Goal: Information Seeking & Learning: Learn about a topic

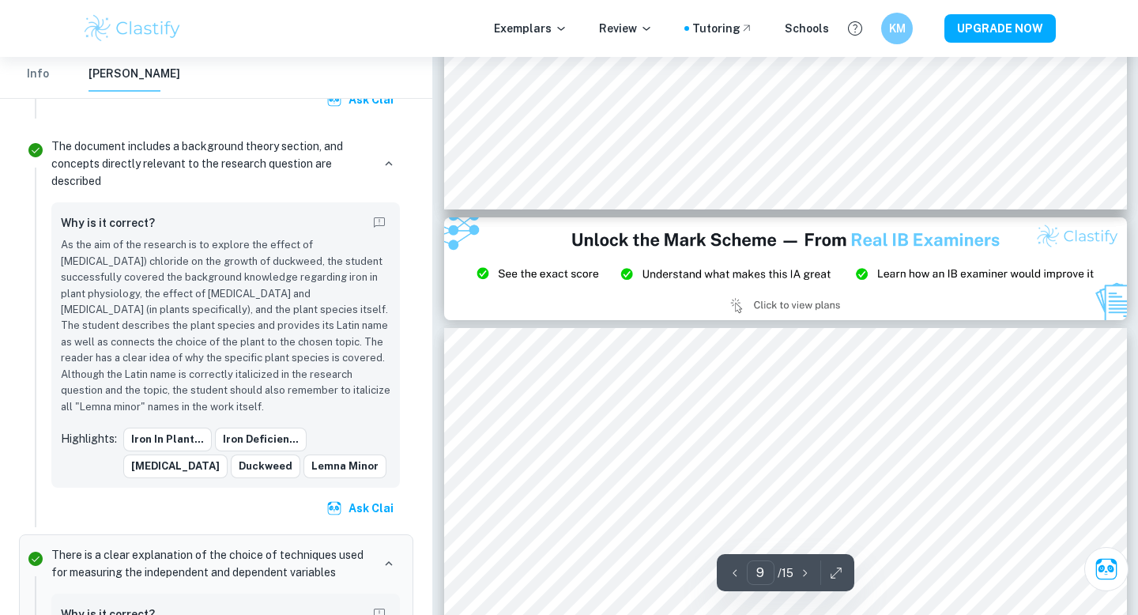
scroll to position [7552, 0]
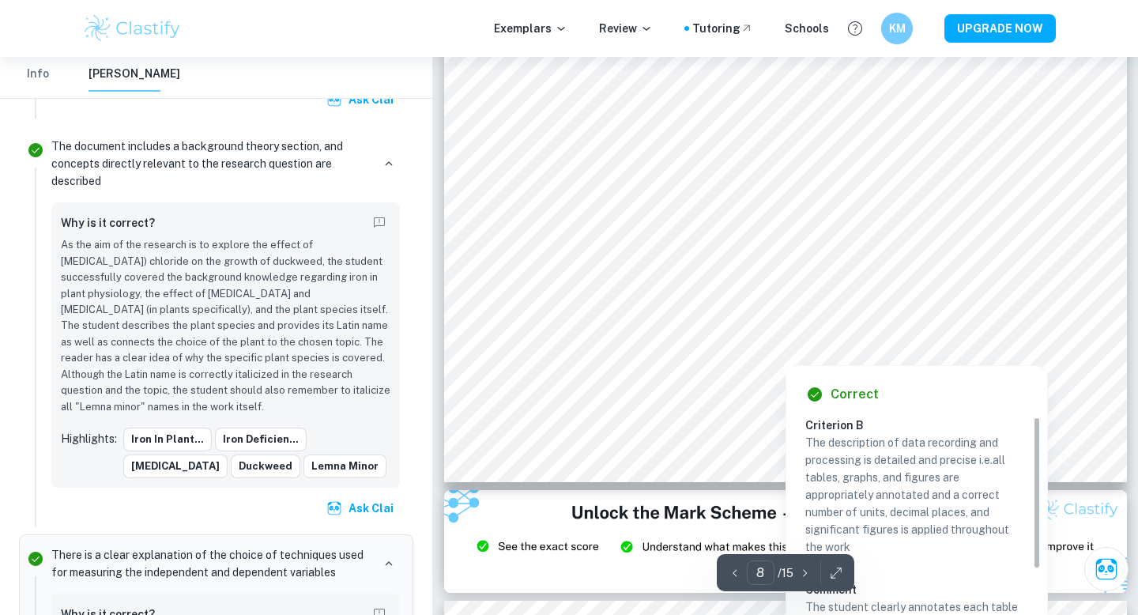
click at [778, 345] on div at bounding box center [785, 353] width 425 height 17
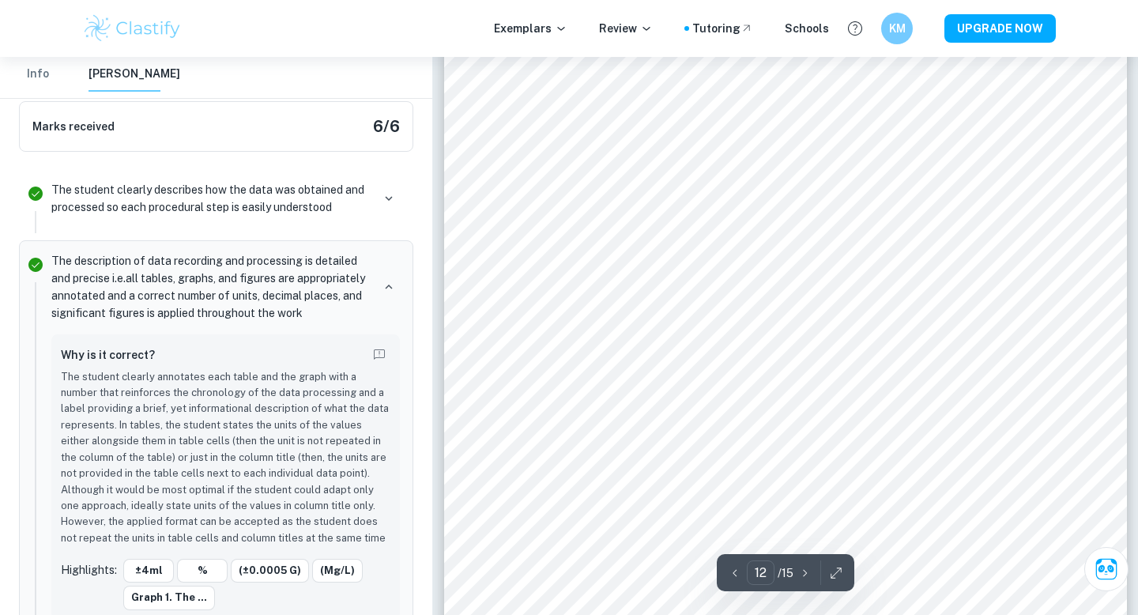
scroll to position [11071, 0]
